Goal: Check status: Check status

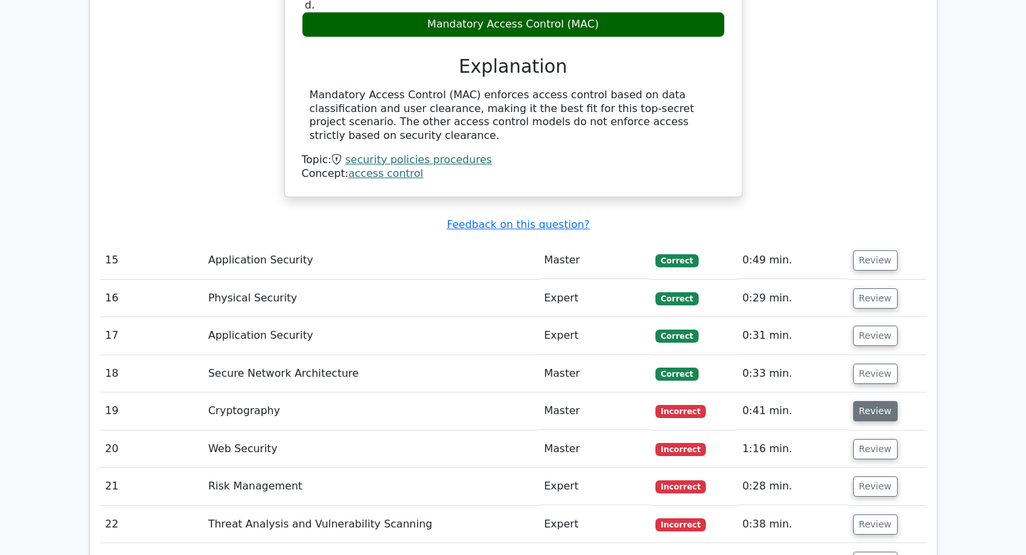
click at [877, 401] on button "Review" at bounding box center [875, 411] width 45 height 20
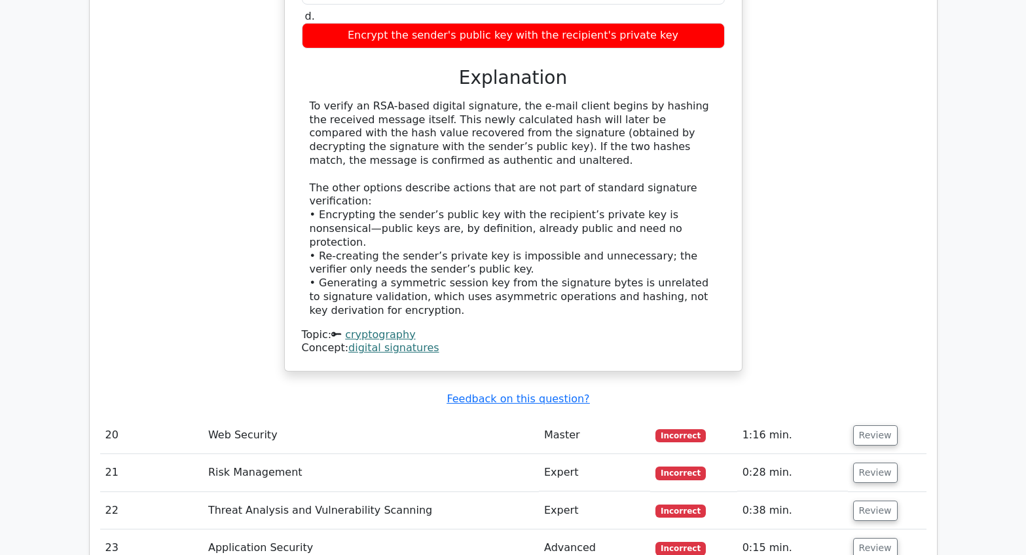
scroll to position [4715, 0]
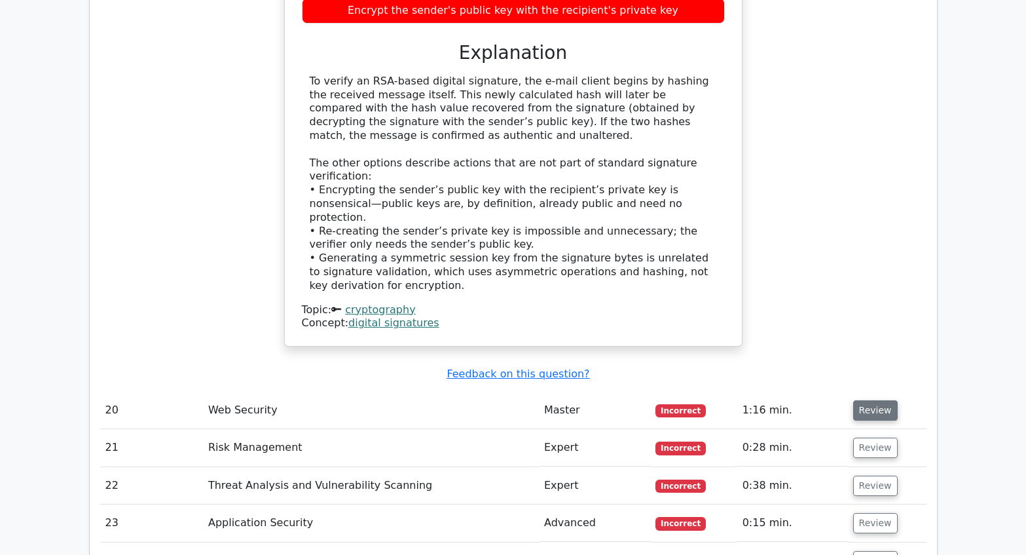
click at [879, 400] on button "Review" at bounding box center [875, 410] width 45 height 20
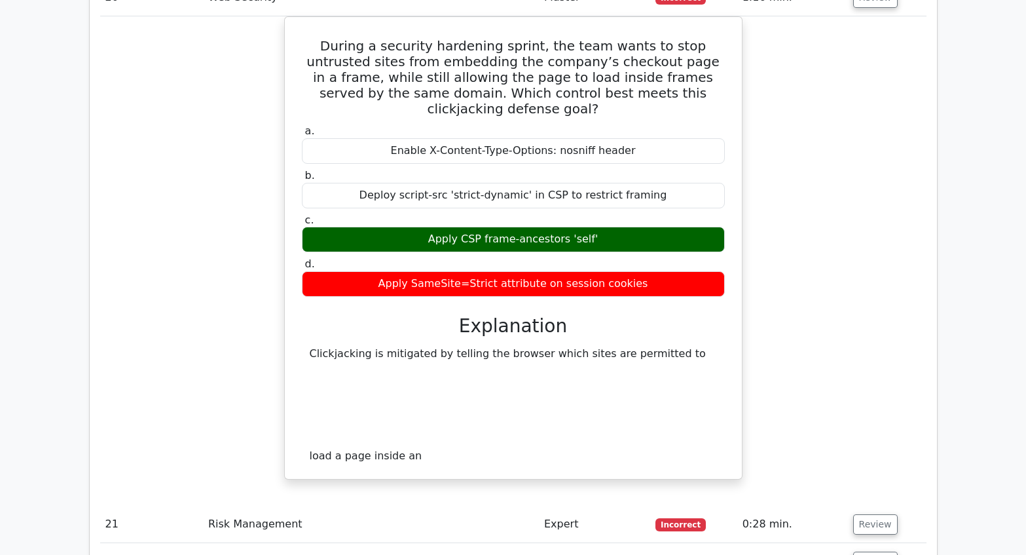
scroll to position [5174, 0]
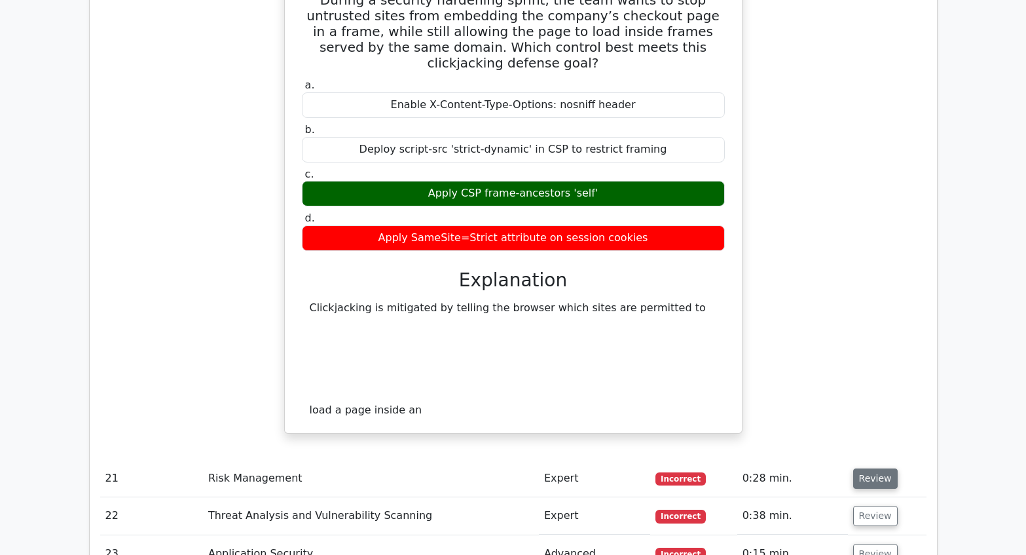
click at [878, 468] on button "Review" at bounding box center [875, 478] width 45 height 20
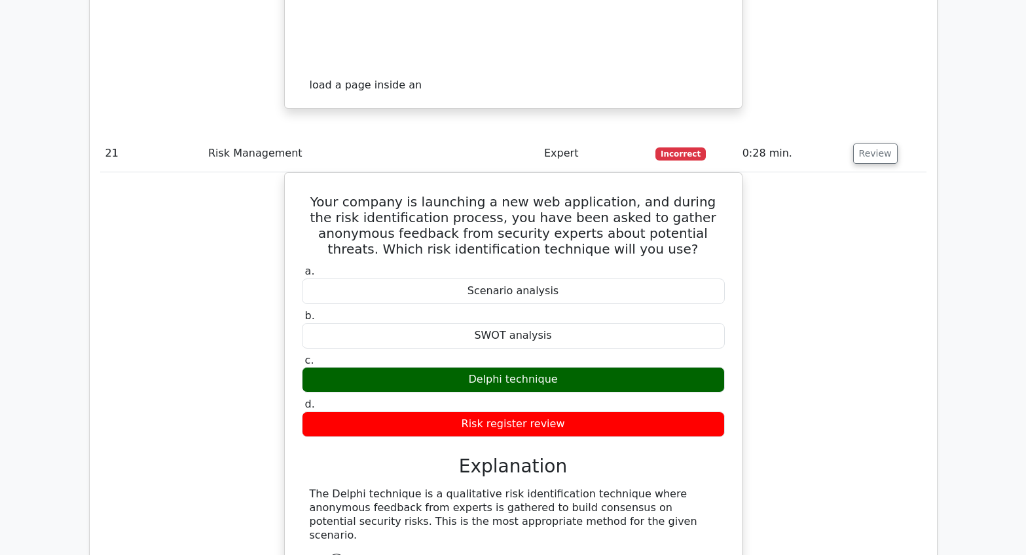
scroll to position [5501, 0]
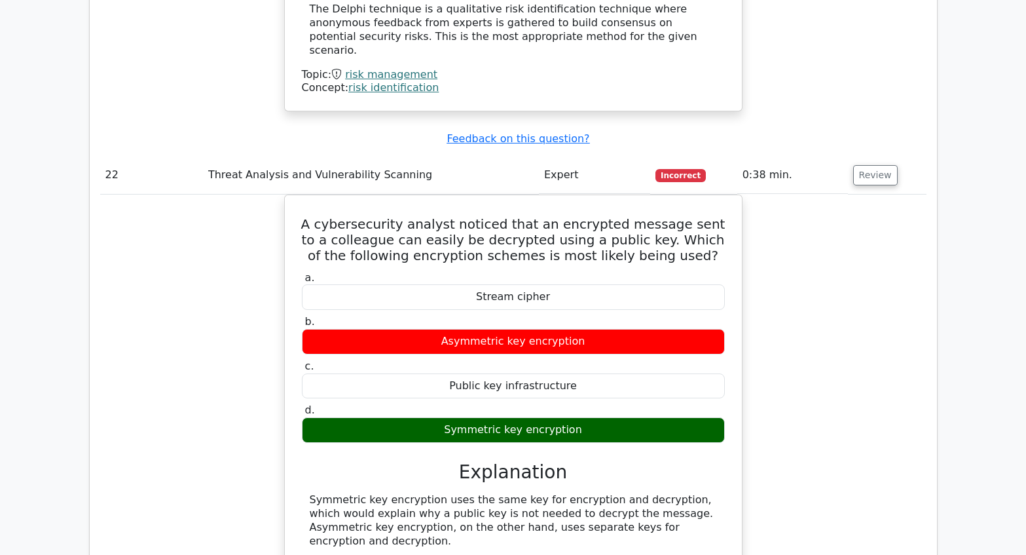
scroll to position [6091, 0]
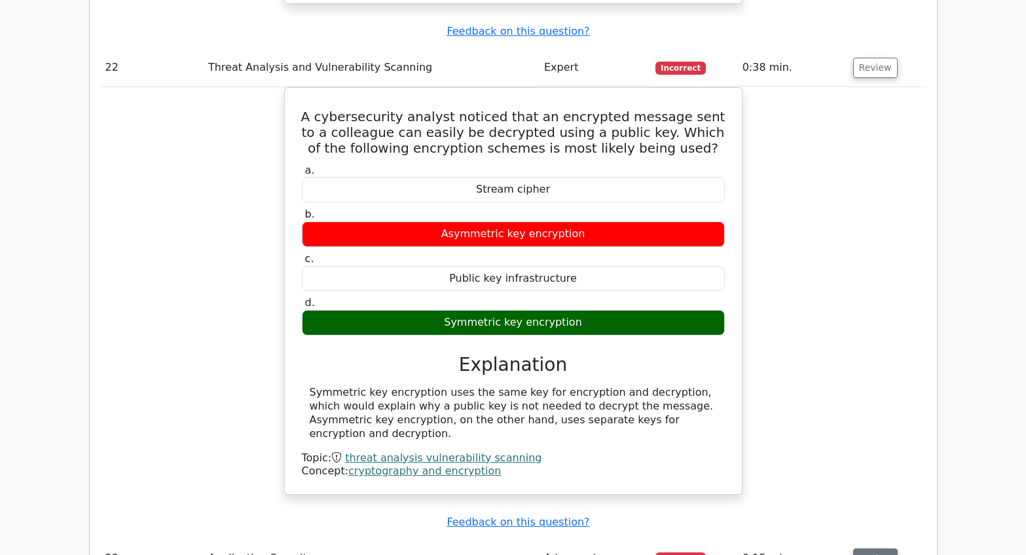
click at [874, 548] on button "Review" at bounding box center [875, 558] width 45 height 20
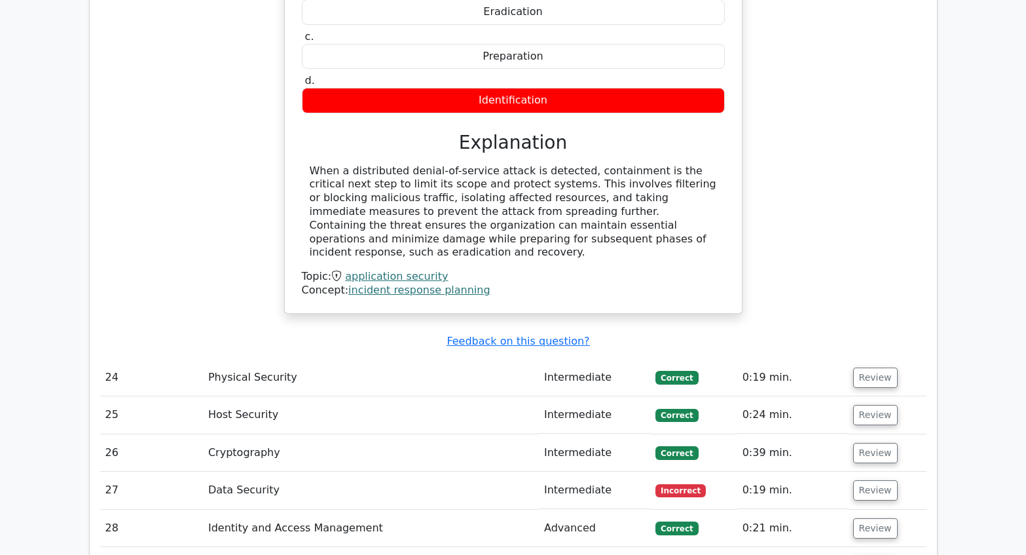
scroll to position [6811, 0]
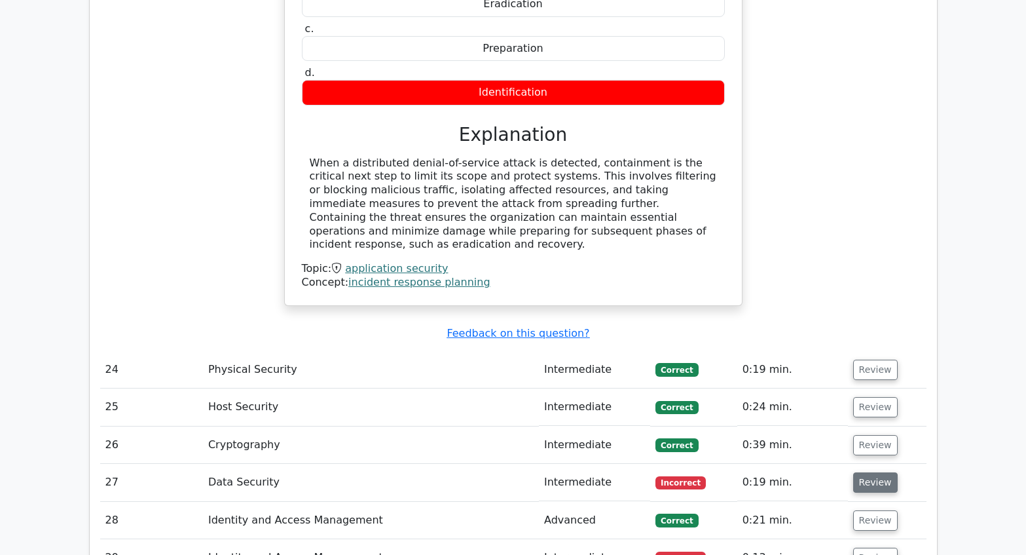
click at [873, 472] on button "Review" at bounding box center [875, 482] width 45 height 20
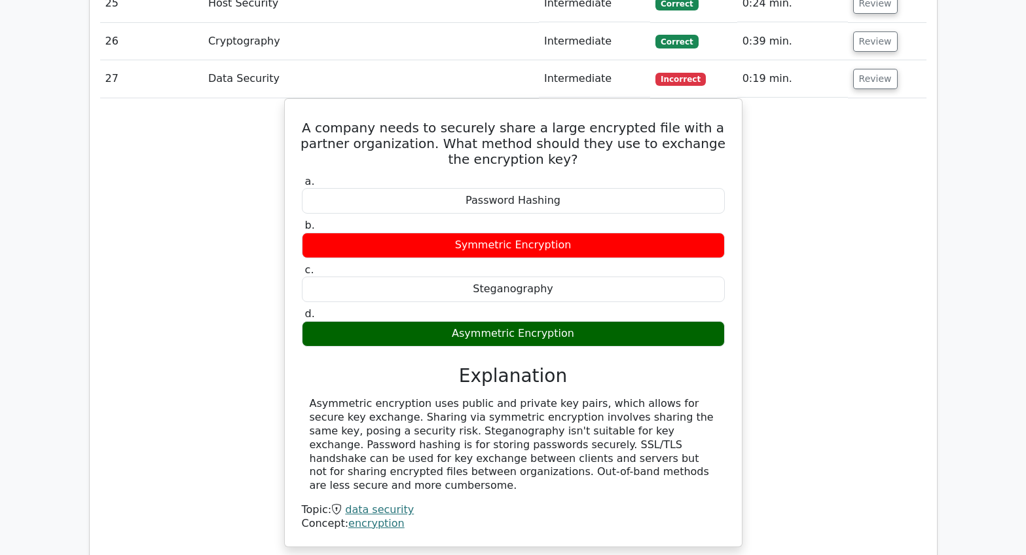
scroll to position [7270, 0]
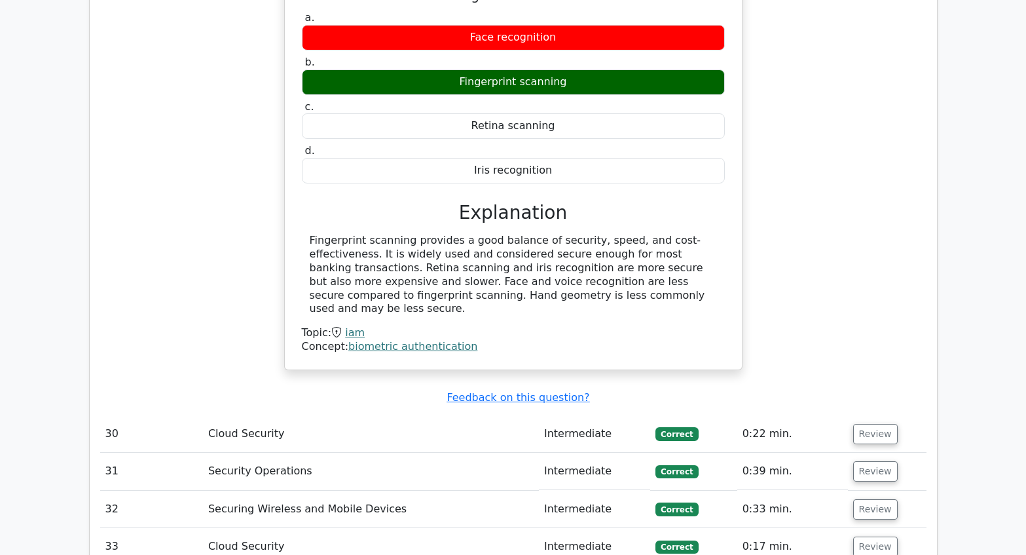
scroll to position [8056, 0]
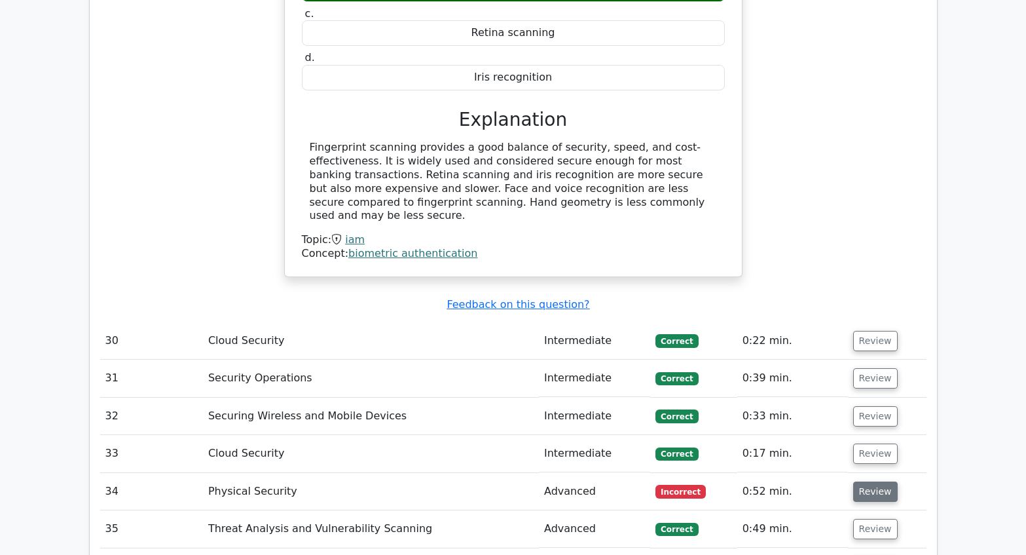
click at [859, 481] on button "Review" at bounding box center [875, 491] width 45 height 20
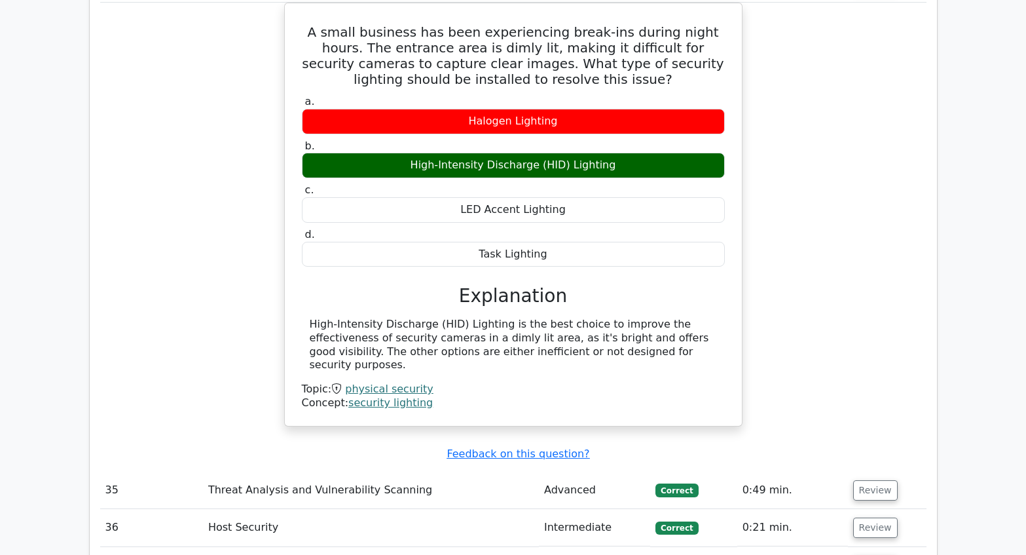
scroll to position [8580, 0]
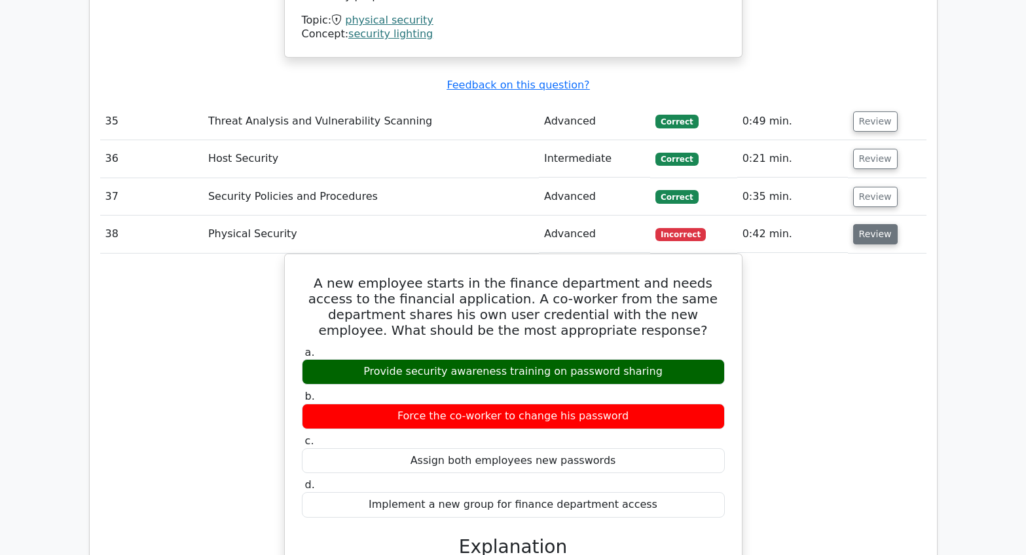
scroll to position [8973, 0]
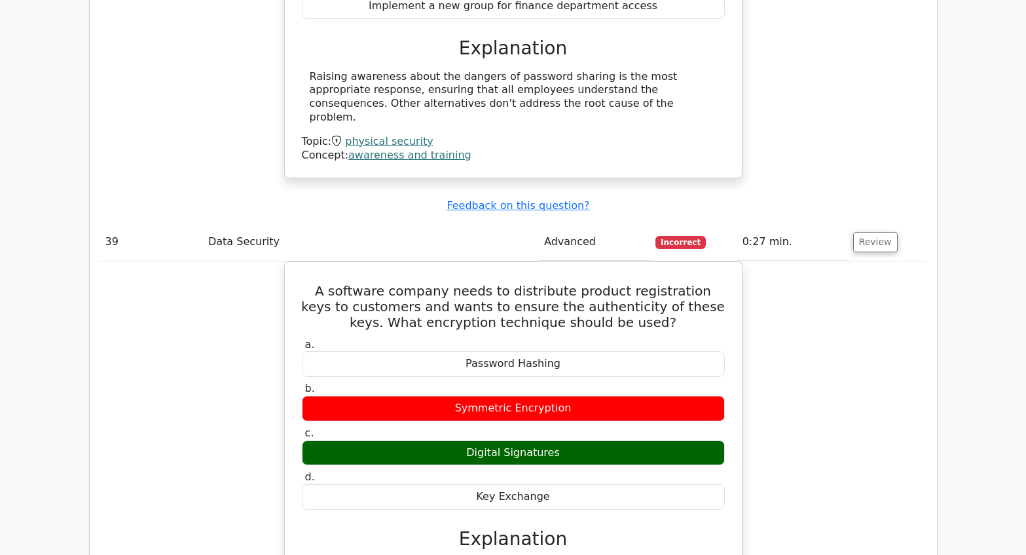
scroll to position [9496, 0]
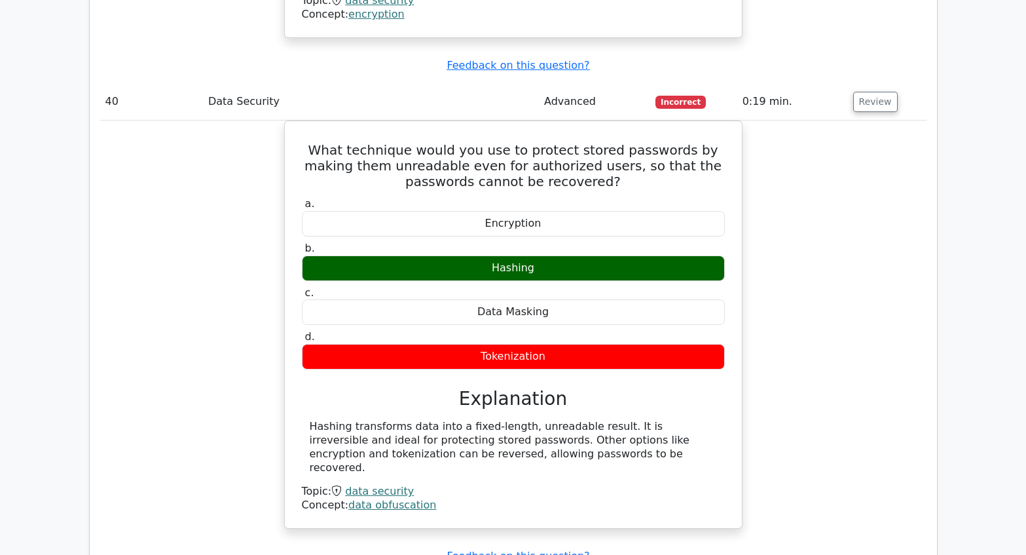
scroll to position [10151, 0]
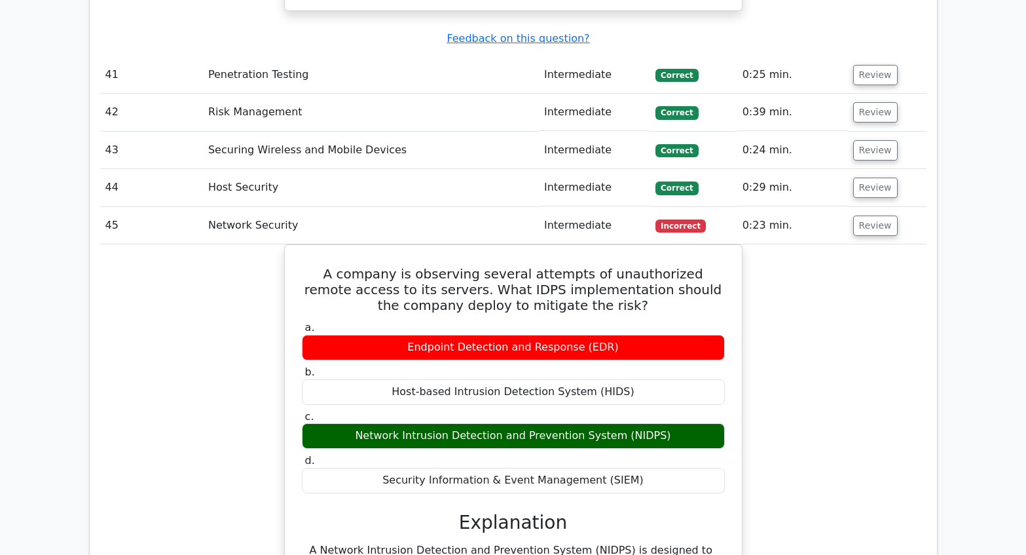
scroll to position [10610, 0]
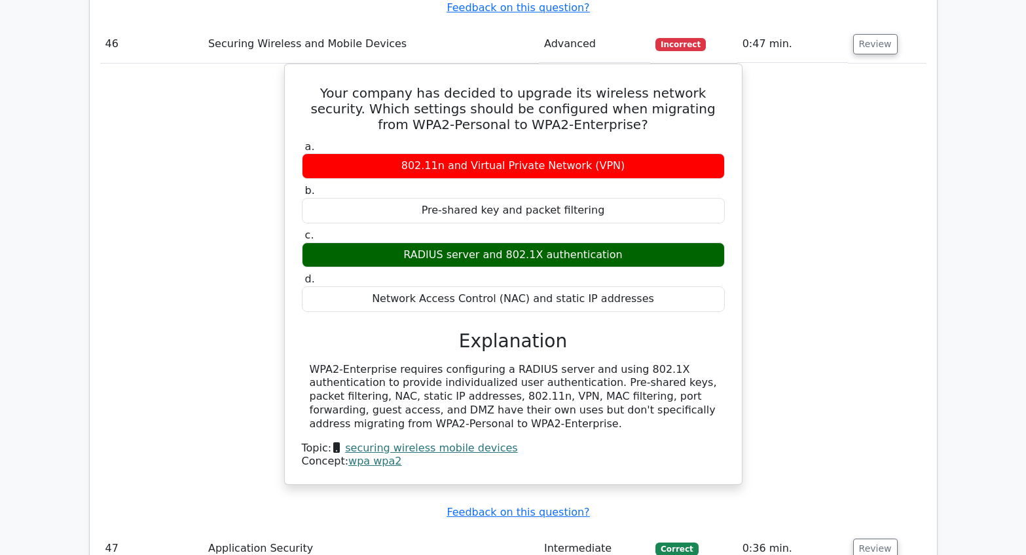
scroll to position [11265, 0]
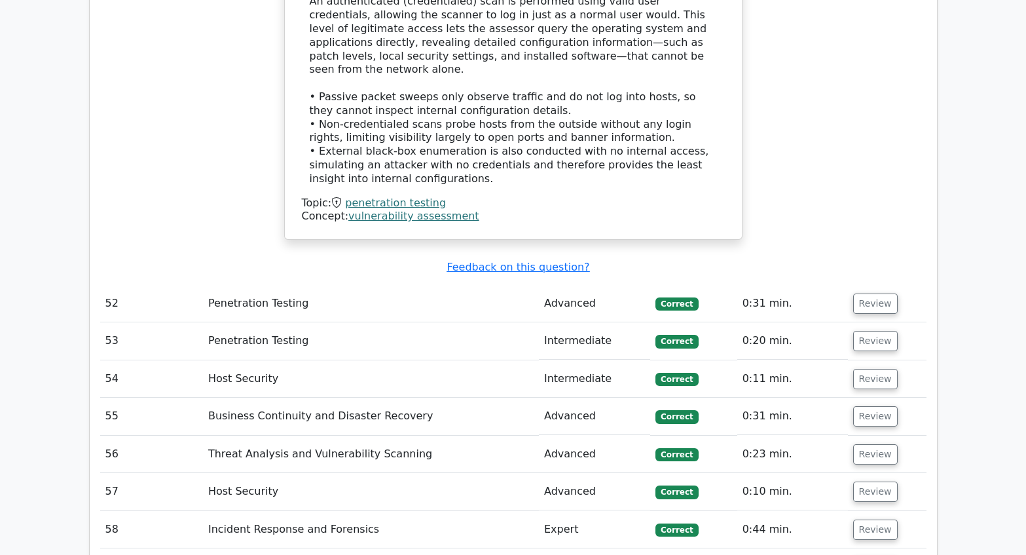
scroll to position [12313, 0]
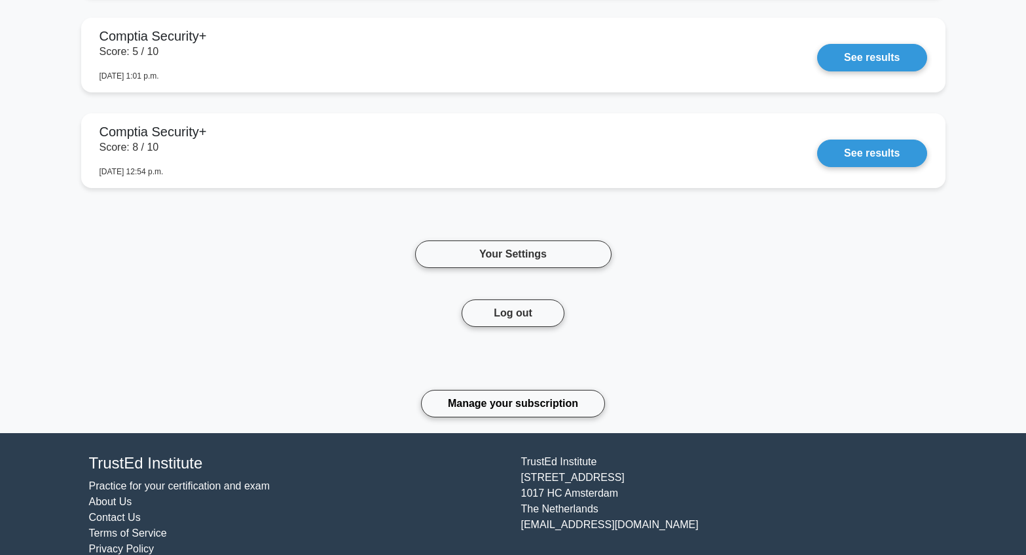
scroll to position [991, 0]
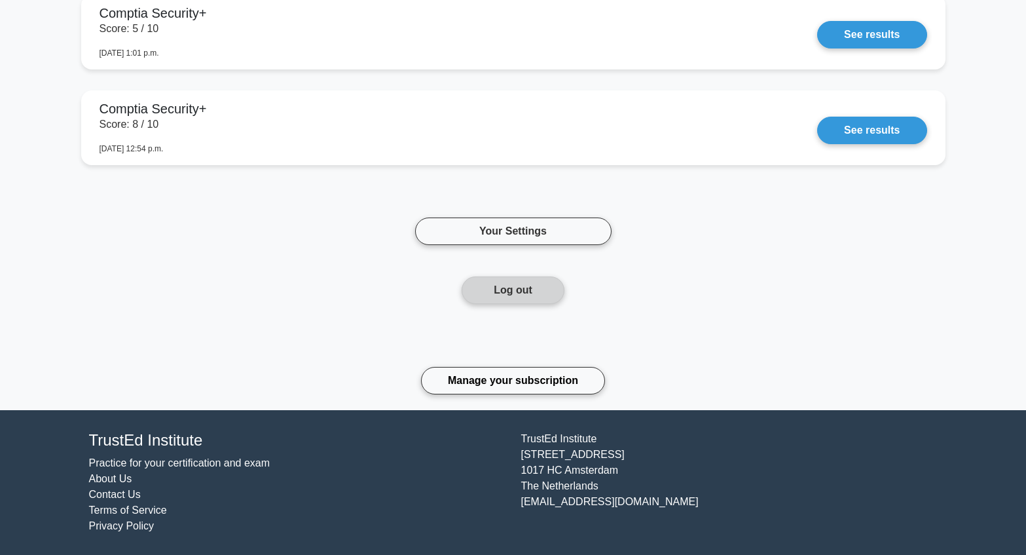
click at [519, 293] on button "Log out" at bounding box center [513, 290] width 103 height 28
